Goal: Task Accomplishment & Management: Manage account settings

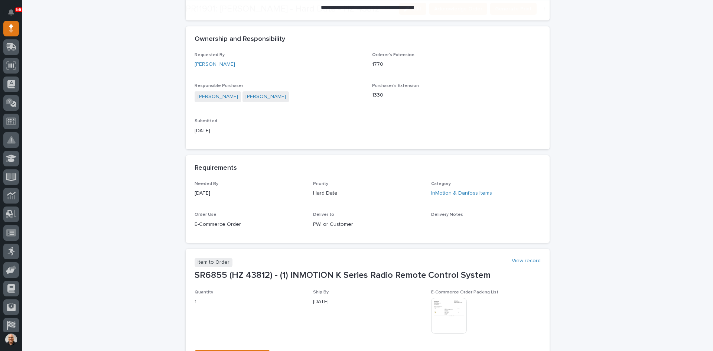
scroll to position [260, 0]
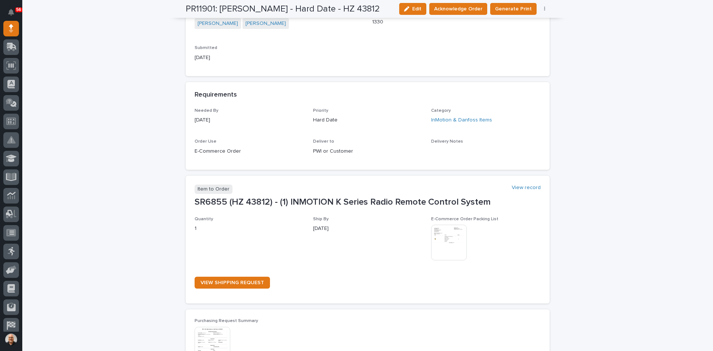
click at [447, 240] on img at bounding box center [449, 243] width 36 height 36
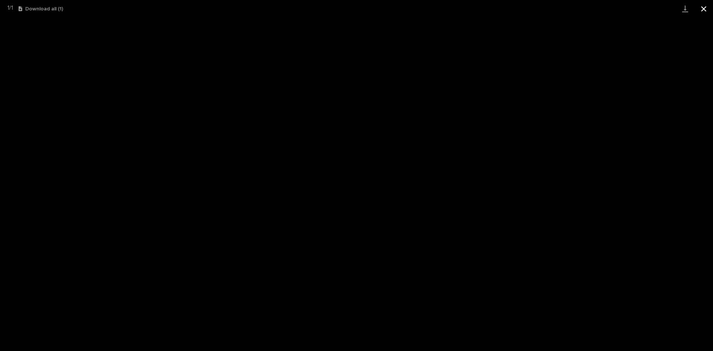
click at [703, 9] on button "Close gallery" at bounding box center [704, 8] width 19 height 17
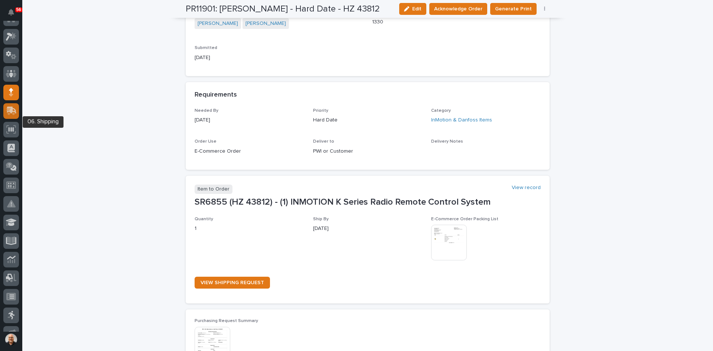
scroll to position [0, 0]
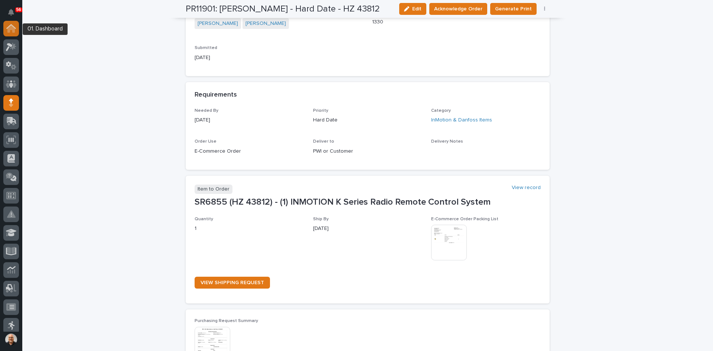
click at [9, 29] on icon at bounding box center [10, 28] width 7 height 7
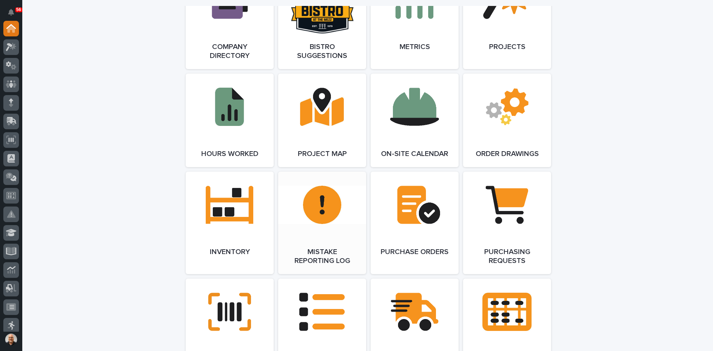
scroll to position [743, 0]
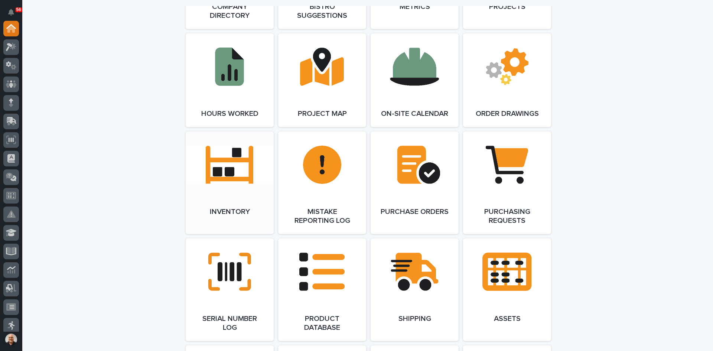
click at [217, 175] on link "Open Link" at bounding box center [230, 183] width 88 height 103
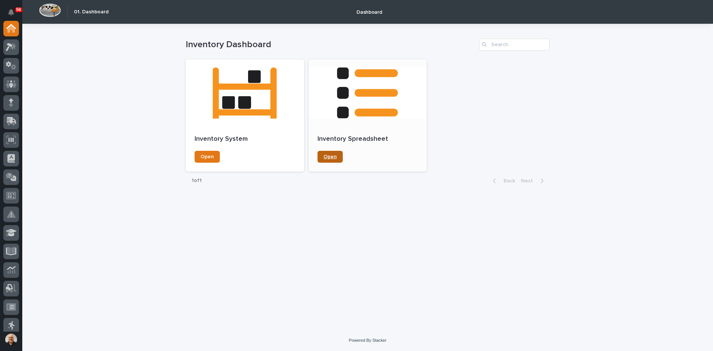
click at [333, 156] on span "Open" at bounding box center [330, 156] width 13 height 5
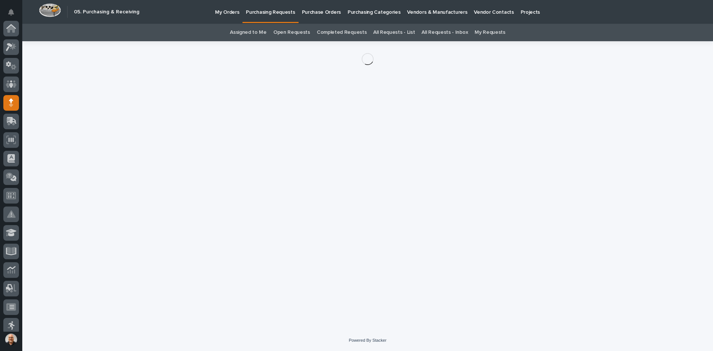
scroll to position [74, 0]
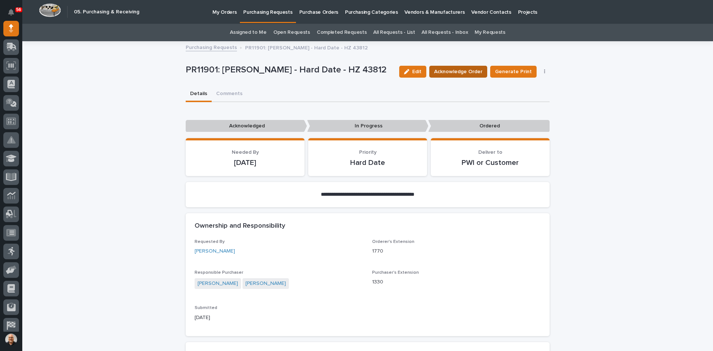
click at [469, 69] on span "Acknowledge Order" at bounding box center [458, 71] width 48 height 7
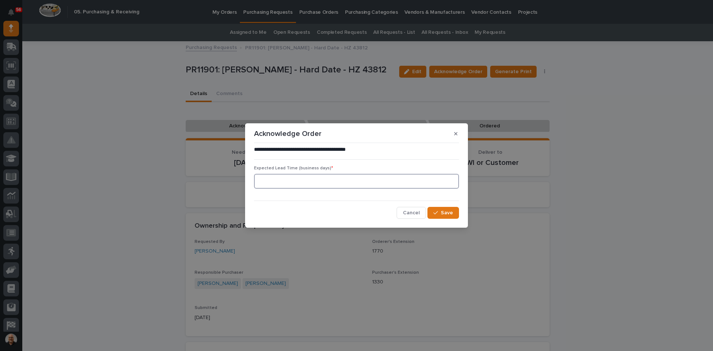
click at [263, 181] on input at bounding box center [356, 181] width 205 height 15
type input "12"
click at [450, 215] on span "Save" at bounding box center [447, 212] width 12 height 5
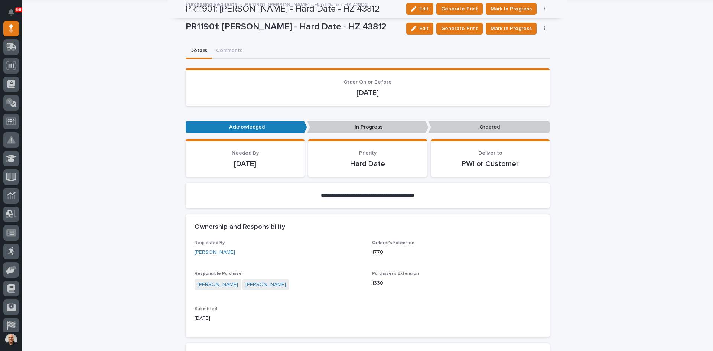
scroll to position [0, 0]
